Goal: Task Accomplishment & Management: Use online tool/utility

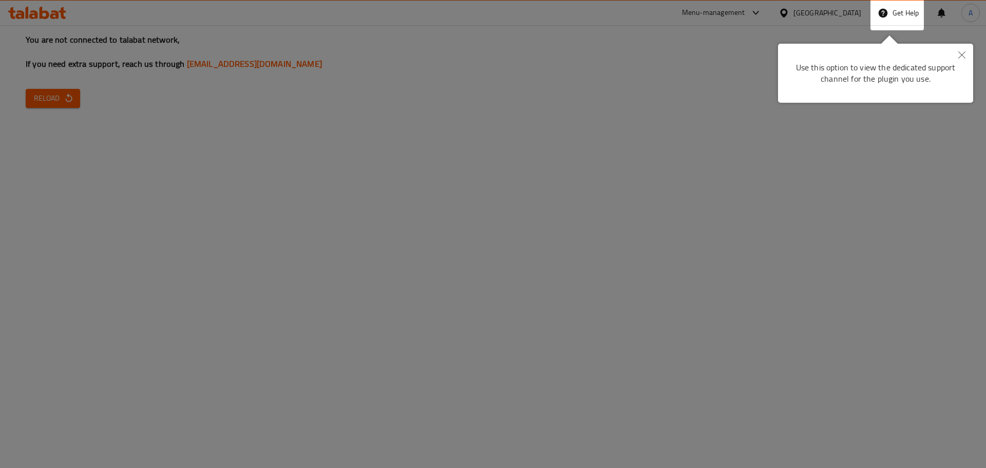
click at [968, 52] on button "Close" at bounding box center [961, 56] width 23 height 24
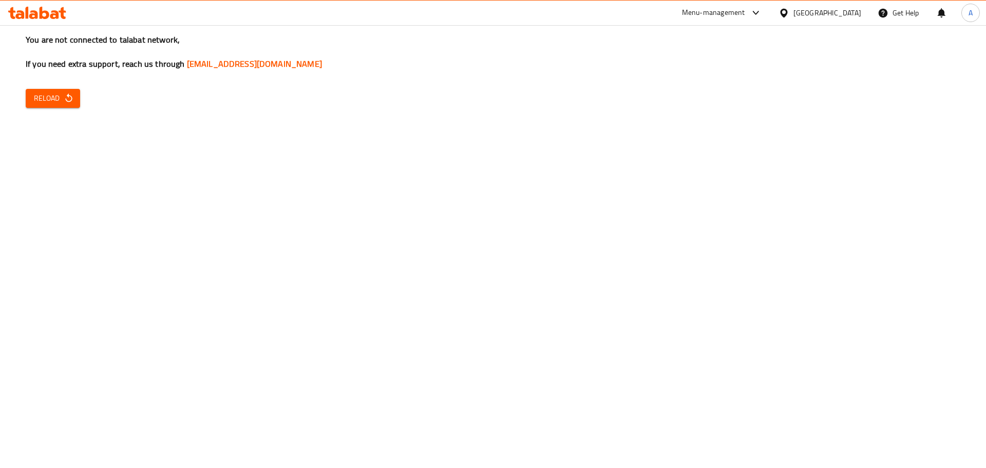
click at [65, 105] on button "Reload" at bounding box center [53, 98] width 54 height 19
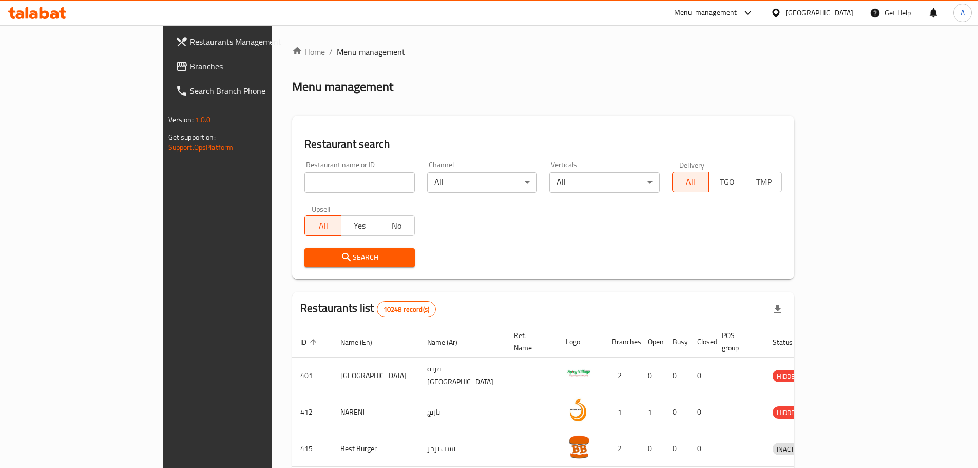
click at [838, 12] on div "[GEOGRAPHIC_DATA]" at bounding box center [819, 12] width 68 height 11
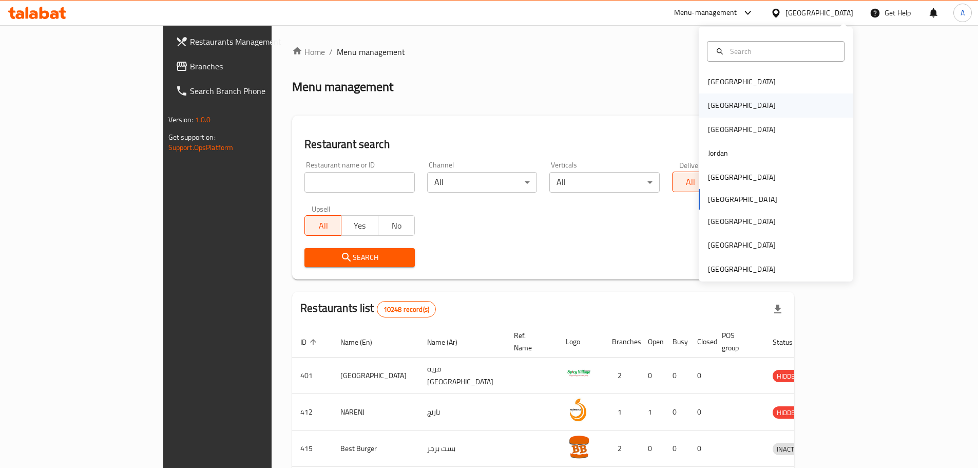
click at [745, 101] on div "Egypt" at bounding box center [776, 105] width 154 height 24
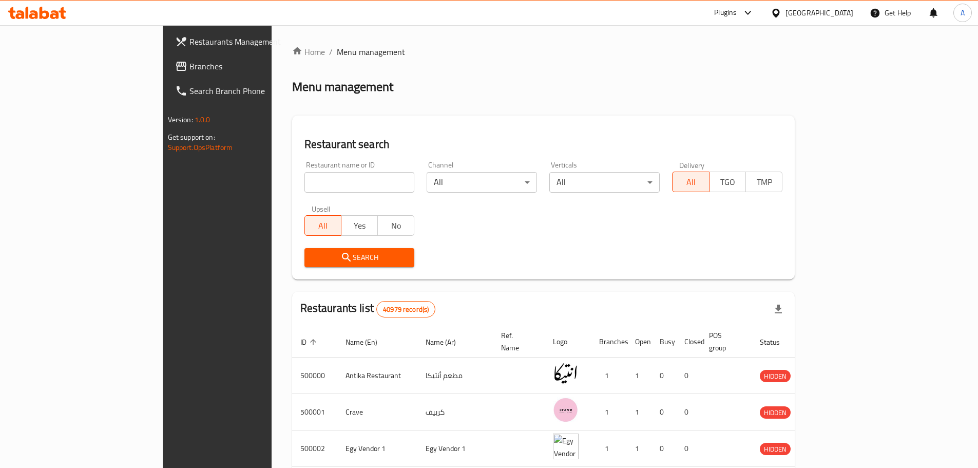
click at [189, 72] on span "Branches" at bounding box center [253, 66] width 128 height 12
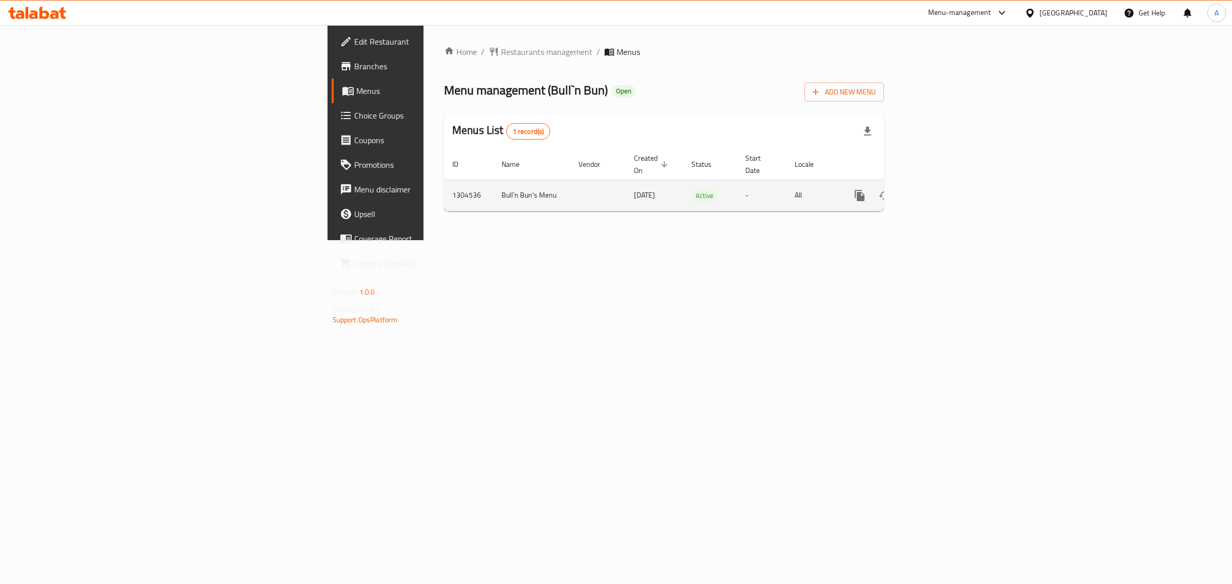
click at [940, 189] on icon "enhanced table" at bounding box center [934, 195] width 12 height 12
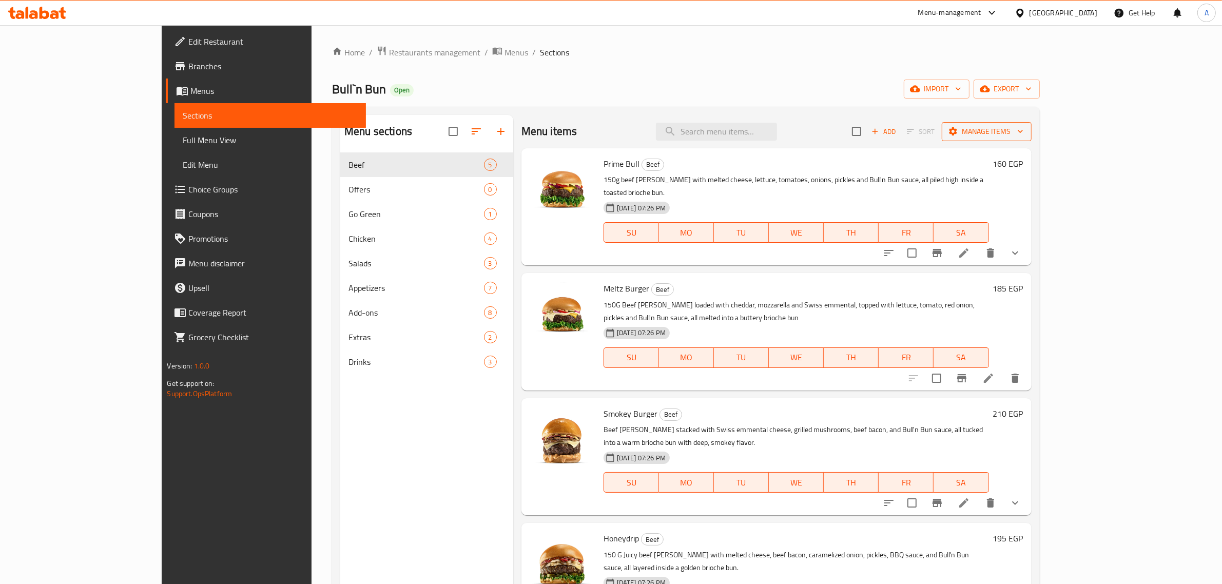
click at [1032, 139] on button "Manage items" at bounding box center [987, 131] width 90 height 19
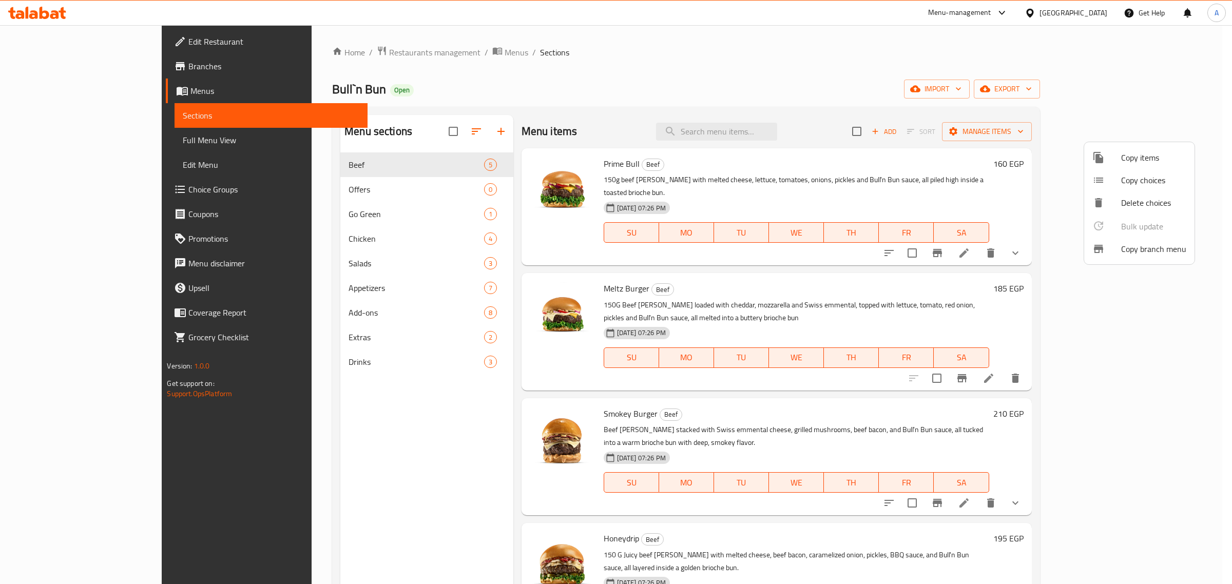
click at [1153, 255] on span "Copy branch menu" at bounding box center [1153, 249] width 65 height 12
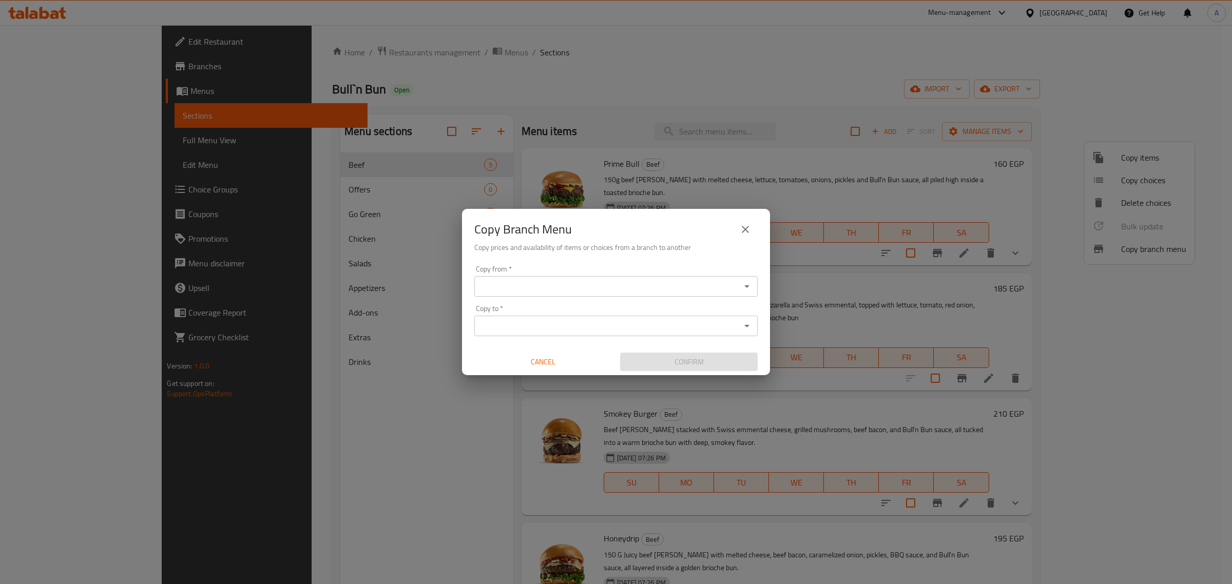
click at [572, 278] on div "Copy from *" at bounding box center [615, 286] width 283 height 21
click at [570, 281] on input "Copy from   *" at bounding box center [607, 286] width 260 height 14
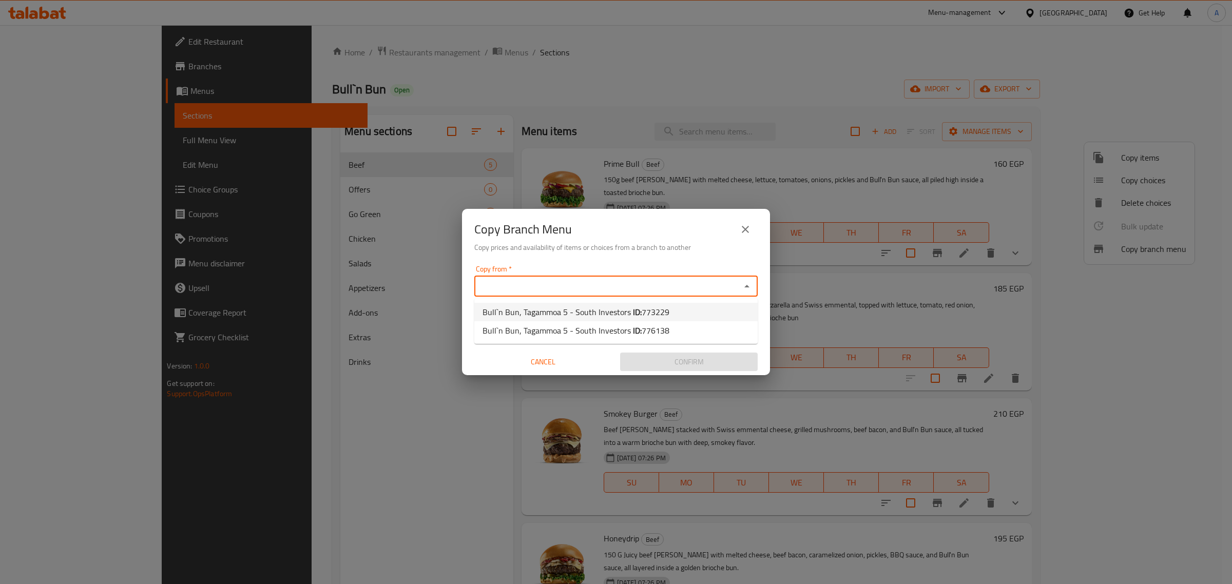
click at [585, 308] on span "Bull`n Bun, Tagammoa 5 - South Investors ID: 773229" at bounding box center [575, 312] width 187 height 12
type input "Bull`n Bun, Tagammoa 5 - South Investors"
click at [585, 314] on div "Copy to   * Copy to *" at bounding box center [615, 320] width 283 height 31
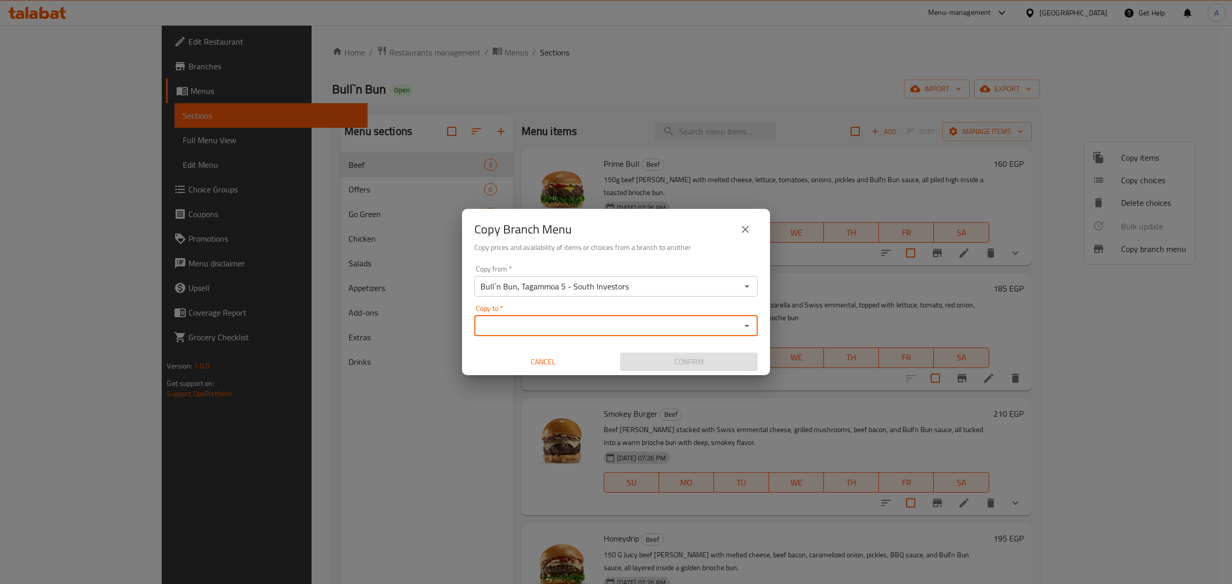
click at [585, 324] on input "Copy to   *" at bounding box center [607, 326] width 260 height 14
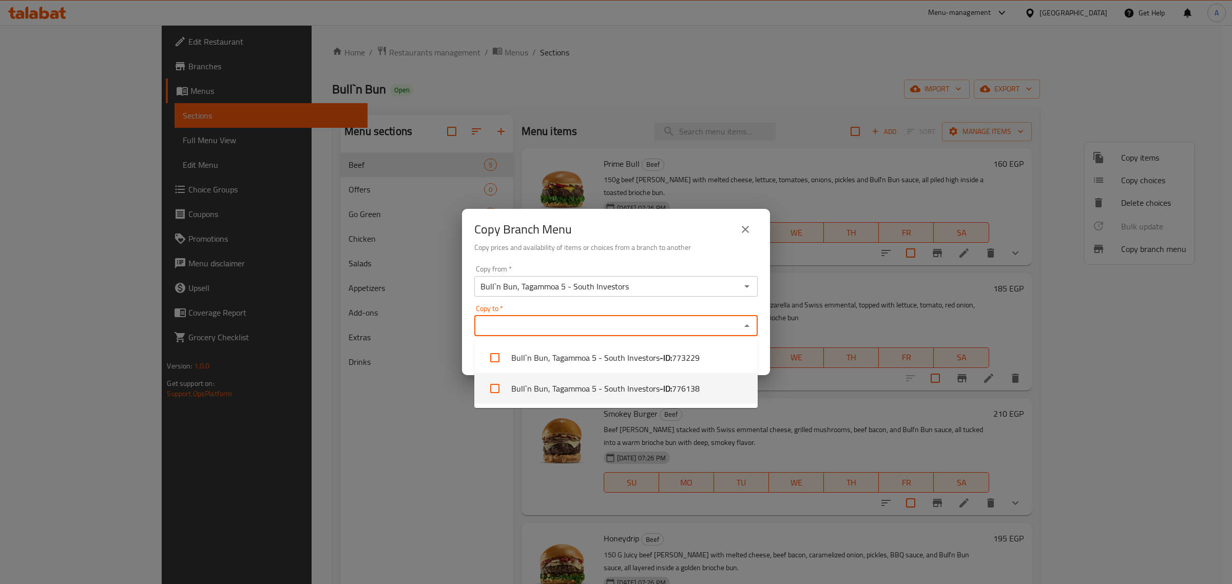
click at [554, 384] on li "Bull`n Bun, Tagammoa 5 - South Investors - ID: 776138" at bounding box center [615, 388] width 283 height 31
checkbox input "true"
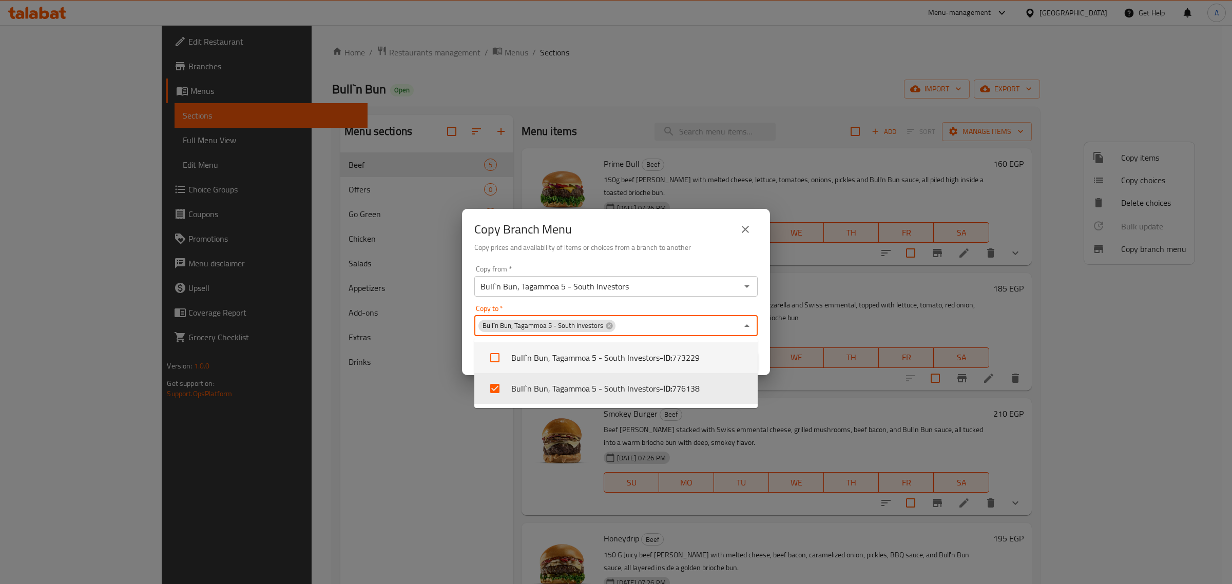
click at [648, 237] on div "Copy Branch Menu" at bounding box center [615, 229] width 283 height 25
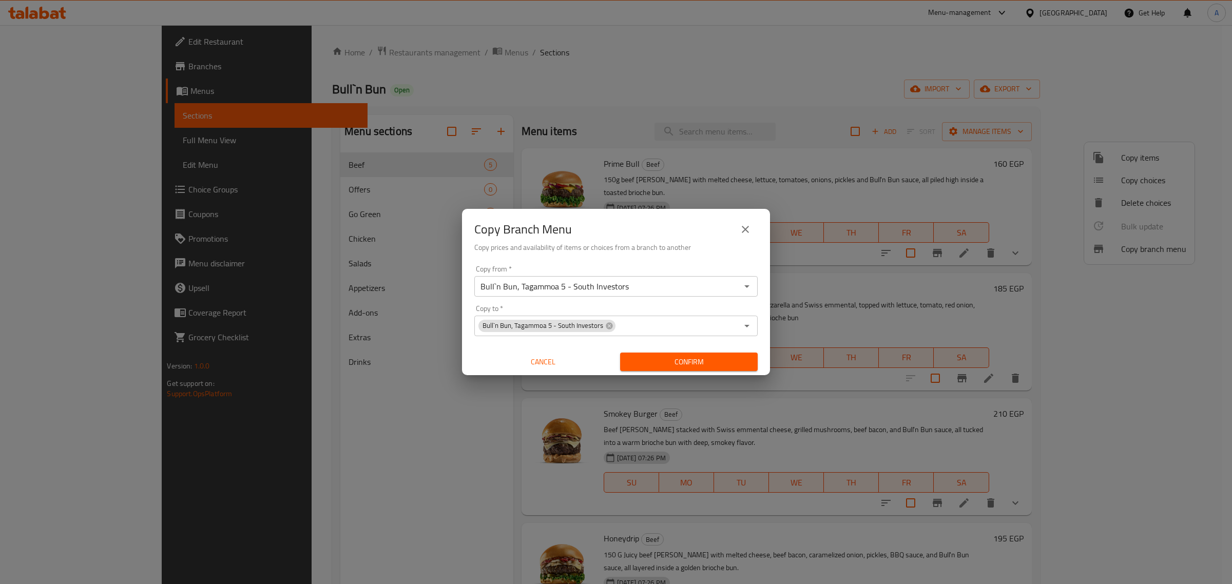
click at [684, 368] on span "Confirm" at bounding box center [688, 362] width 121 height 13
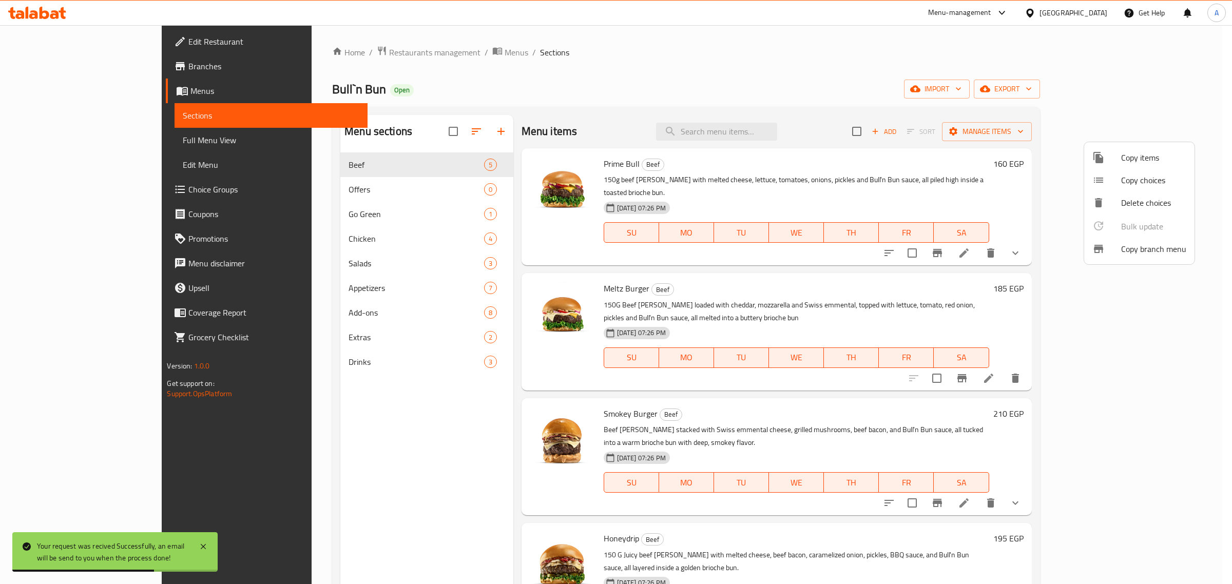
click at [343, 50] on div at bounding box center [616, 292] width 1232 height 584
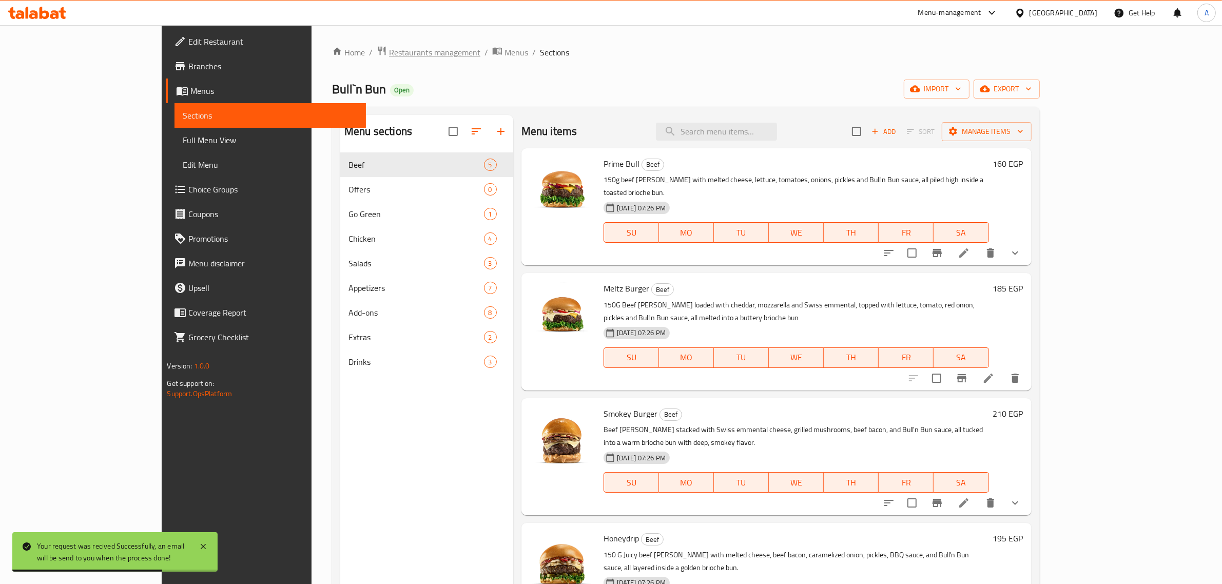
click at [389, 47] on span "Restaurants management" at bounding box center [434, 52] width 91 height 12
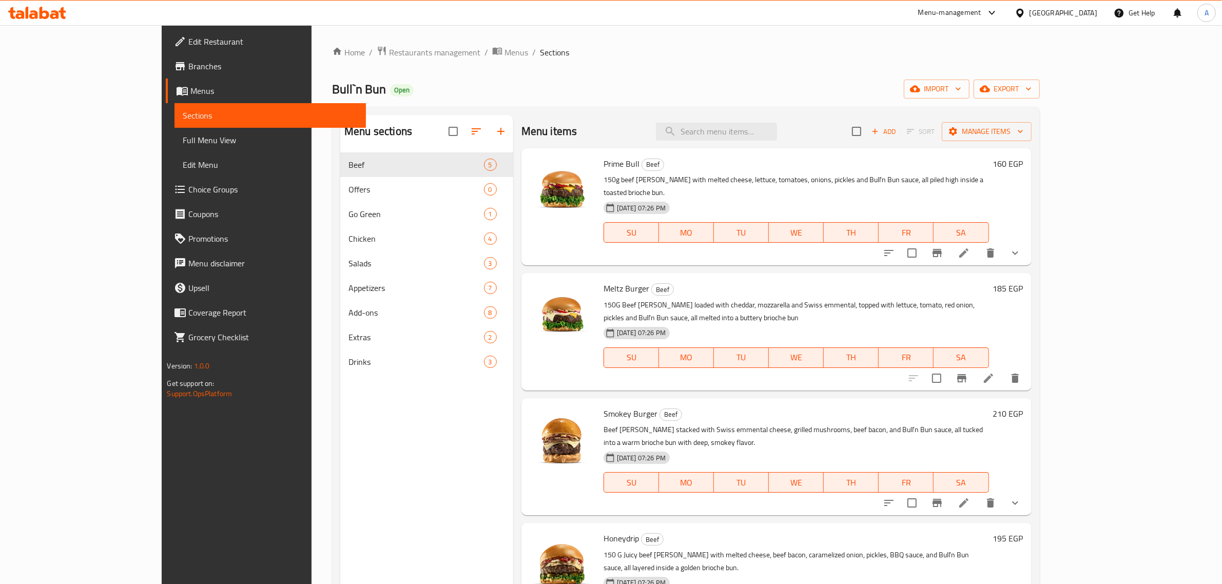
click at [188, 61] on span "Branches" at bounding box center [272, 66] width 169 height 12
